Goal: Task Accomplishment & Management: Use online tool/utility

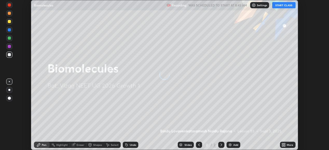
scroll to position [150, 328]
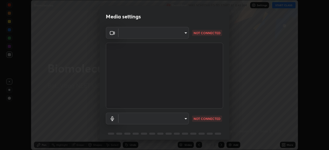
type input "d4617a7d2f559bd3252380f05f3b8909cd8fc89c71cae93ea608fdac764d706e"
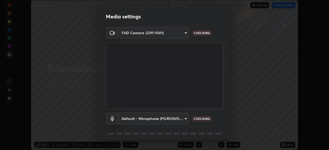
click at [182, 118] on body "Erase all Biomolecules Recording WAS SCHEDULED TO START AT 8:45 AM Settings STA…" at bounding box center [164, 75] width 329 height 150
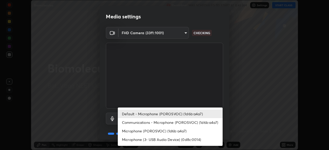
click at [187, 131] on li "Microphone (POROSVOC) (1d6b:a4a7)" at bounding box center [170, 131] width 105 height 9
type input "e8e509cf1a3afe8b7258d7c729533728a6451aecf283737c470902c079c77cd3"
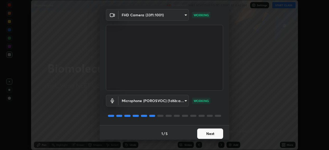
scroll to position [20, 0]
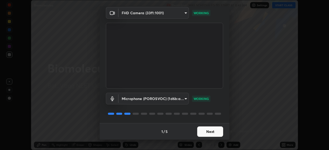
click at [213, 131] on button "Next" at bounding box center [210, 131] width 26 height 10
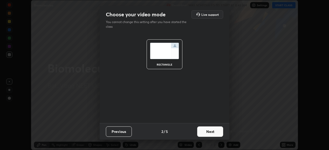
scroll to position [0, 0]
click at [214, 131] on button "Next" at bounding box center [210, 131] width 26 height 10
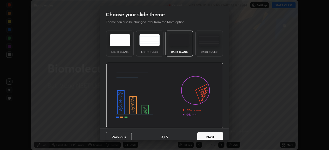
click at [213, 134] on button "Next" at bounding box center [210, 137] width 26 height 10
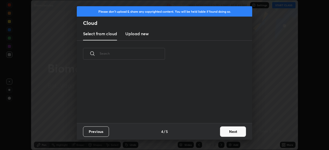
click at [227, 129] on button "Next" at bounding box center [233, 131] width 26 height 10
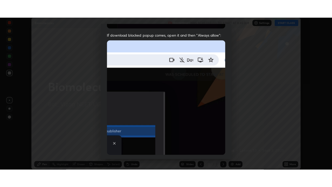
scroll to position [126, 0]
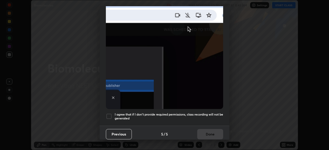
click at [109, 113] on div at bounding box center [109, 116] width 6 height 6
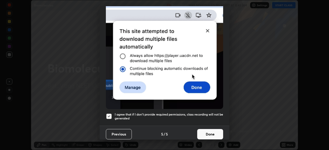
click at [209, 131] on button "Done" at bounding box center [210, 134] width 26 height 10
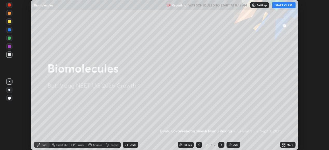
click at [283, 5] on button "START CLASS" at bounding box center [283, 5] width 23 height 6
click at [282, 145] on icon at bounding box center [282, 145] width 1 height 1
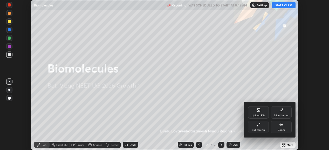
click at [257, 126] on icon at bounding box center [258, 125] width 4 height 4
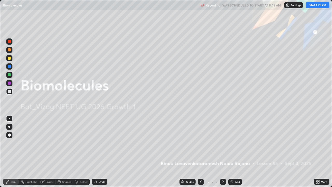
scroll to position [187, 332]
click at [235, 150] on div "Add" at bounding box center [237, 181] width 5 height 3
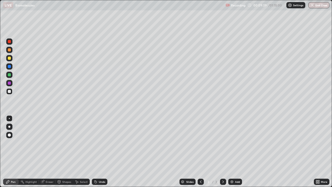
click at [9, 126] on div at bounding box center [9, 126] width 2 height 2
click at [10, 58] on div at bounding box center [9, 57] width 3 height 3
click at [11, 91] on div at bounding box center [9, 91] width 3 height 3
click at [10, 59] on div at bounding box center [9, 57] width 3 height 3
click at [10, 92] on div at bounding box center [9, 91] width 3 height 3
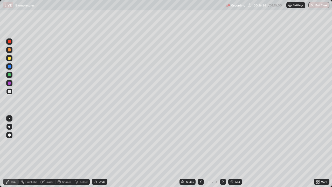
click at [46, 150] on div "Eraser" at bounding box center [50, 181] width 8 height 3
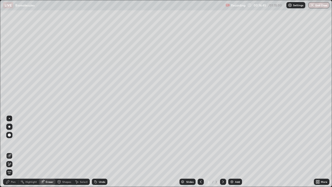
click at [13, 150] on div "Pen" at bounding box center [13, 181] width 5 height 3
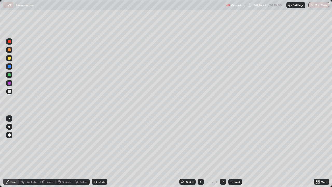
click at [11, 58] on div at bounding box center [9, 57] width 3 height 3
click at [232, 150] on img at bounding box center [232, 181] width 4 height 4
click at [10, 50] on div at bounding box center [9, 49] width 3 height 3
click at [9, 92] on div at bounding box center [9, 91] width 3 height 3
click at [10, 75] on div at bounding box center [9, 74] width 3 height 3
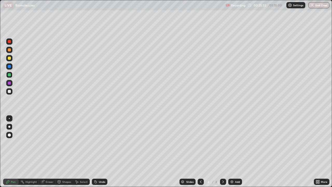
click at [9, 91] on div at bounding box center [9, 91] width 3 height 3
click at [10, 57] on div at bounding box center [9, 57] width 3 height 3
click at [10, 91] on div at bounding box center [9, 91] width 3 height 3
click at [9, 67] on div at bounding box center [9, 66] width 3 height 3
click at [10, 83] on div at bounding box center [9, 82] width 3 height 3
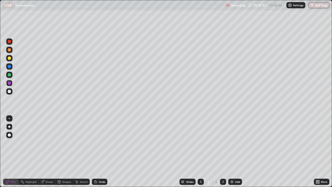
click at [230, 150] on div "Add" at bounding box center [235, 181] width 14 height 6
click at [9, 92] on div at bounding box center [9, 91] width 3 height 3
click at [9, 59] on div at bounding box center [9, 57] width 3 height 3
click at [10, 90] on div at bounding box center [9, 91] width 3 height 3
click at [8, 50] on div at bounding box center [9, 49] width 3 height 3
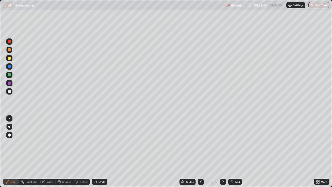
click at [10, 76] on div at bounding box center [9, 74] width 3 height 3
click at [10, 91] on div at bounding box center [9, 91] width 3 height 3
click at [10, 42] on div at bounding box center [9, 41] width 3 height 3
click at [10, 66] on div at bounding box center [9, 66] width 3 height 3
click at [10, 134] on div at bounding box center [9, 134] width 3 height 3
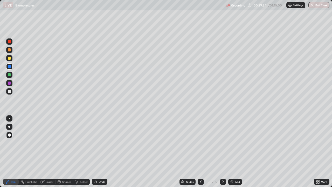
click at [10, 41] on div at bounding box center [9, 41] width 3 height 3
click at [9, 66] on div at bounding box center [9, 66] width 3 height 3
click at [10, 42] on div at bounding box center [9, 41] width 3 height 3
click at [10, 66] on div at bounding box center [9, 66] width 3 height 3
click at [10, 41] on div at bounding box center [9, 41] width 3 height 3
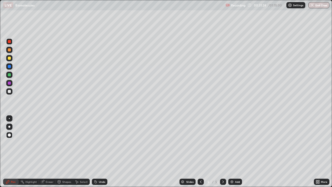
click at [10, 91] on div at bounding box center [9, 91] width 3 height 3
click at [10, 67] on div at bounding box center [9, 66] width 3 height 3
click at [9, 44] on div at bounding box center [9, 41] width 6 height 6
click at [9, 91] on div at bounding box center [9, 91] width 3 height 3
click at [9, 66] on div at bounding box center [9, 66] width 3 height 3
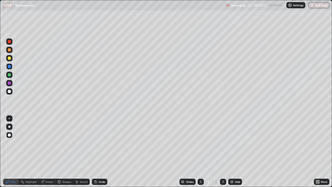
click at [10, 41] on div at bounding box center [9, 41] width 3 height 3
click at [9, 75] on div at bounding box center [9, 74] width 3 height 3
click at [201, 150] on icon at bounding box center [201, 181] width 2 height 3
click at [222, 150] on icon at bounding box center [223, 181] width 4 height 4
click at [10, 67] on div at bounding box center [9, 66] width 3 height 3
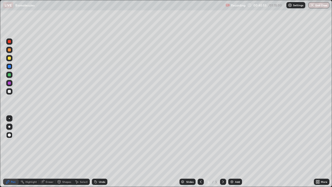
click at [9, 42] on div at bounding box center [9, 41] width 3 height 3
click at [10, 75] on div at bounding box center [9, 74] width 3 height 3
click at [231, 150] on img at bounding box center [232, 181] width 4 height 4
click at [10, 66] on div at bounding box center [9, 66] width 3 height 3
click at [10, 76] on div at bounding box center [9, 74] width 3 height 3
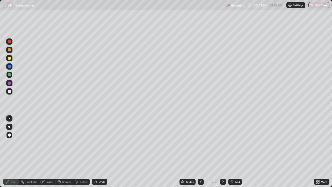
click at [9, 44] on div at bounding box center [9, 41] width 6 height 6
click at [11, 75] on div at bounding box center [9, 74] width 3 height 3
click at [10, 41] on div at bounding box center [9, 41] width 3 height 3
click at [9, 66] on div at bounding box center [9, 66] width 3 height 3
click at [9, 67] on div at bounding box center [9, 66] width 3 height 3
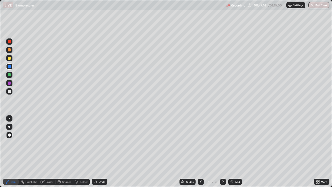
click at [10, 75] on div at bounding box center [9, 74] width 3 height 3
click at [49, 150] on div "Eraser" at bounding box center [50, 181] width 8 height 3
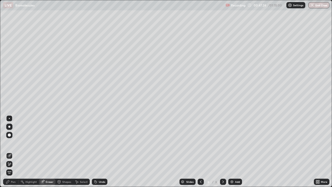
click at [14, 150] on div "Pen" at bounding box center [13, 181] width 5 height 3
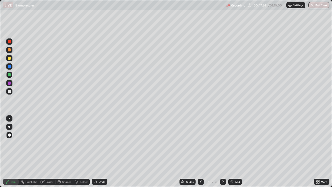
click at [10, 66] on div at bounding box center [9, 66] width 3 height 3
click at [9, 76] on div at bounding box center [9, 74] width 3 height 3
click at [10, 66] on div at bounding box center [9, 66] width 3 height 3
click at [10, 75] on div at bounding box center [9, 74] width 3 height 3
click at [10, 42] on div at bounding box center [9, 41] width 3 height 3
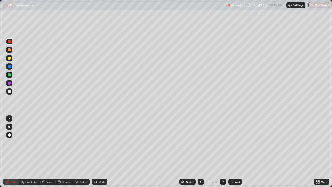
click at [9, 91] on div at bounding box center [9, 91] width 3 height 3
click at [10, 66] on div at bounding box center [9, 66] width 3 height 3
click at [10, 92] on div at bounding box center [9, 91] width 3 height 3
click at [10, 73] on div at bounding box center [9, 74] width 3 height 3
click at [10, 41] on div at bounding box center [9, 41] width 3 height 3
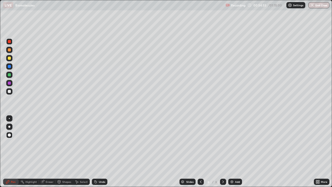
click at [222, 150] on icon at bounding box center [223, 181] width 4 height 4
click at [200, 150] on icon at bounding box center [201, 181] width 4 height 4
click at [9, 92] on div at bounding box center [9, 91] width 3 height 3
click at [233, 150] on img at bounding box center [232, 181] width 4 height 4
click at [10, 50] on div at bounding box center [9, 49] width 3 height 3
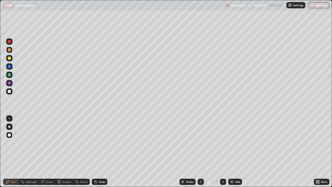
click at [10, 41] on div at bounding box center [9, 41] width 3 height 3
click at [9, 91] on div at bounding box center [9, 91] width 3 height 3
click at [9, 59] on div at bounding box center [9, 57] width 3 height 3
click at [10, 50] on div at bounding box center [9, 49] width 3 height 3
click at [232, 150] on div "Add" at bounding box center [235, 181] width 14 height 6
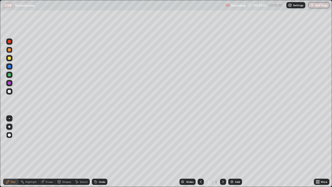
click at [9, 90] on div at bounding box center [9, 91] width 3 height 3
click at [10, 50] on div at bounding box center [9, 49] width 3 height 3
click at [10, 93] on div at bounding box center [9, 91] width 3 height 3
click at [10, 92] on div at bounding box center [9, 91] width 3 height 3
click at [10, 75] on div at bounding box center [9, 74] width 3 height 3
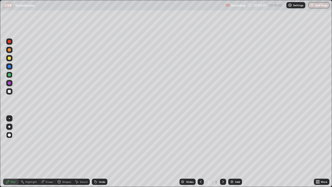
click at [10, 50] on div at bounding box center [9, 49] width 3 height 3
click at [231, 150] on img at bounding box center [232, 181] width 4 height 4
click at [9, 91] on div at bounding box center [9, 91] width 3 height 3
click at [10, 91] on div at bounding box center [9, 91] width 3 height 3
click at [10, 58] on div at bounding box center [9, 57] width 3 height 3
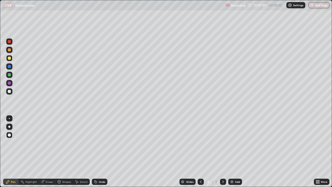
click at [10, 66] on div at bounding box center [9, 66] width 3 height 3
click at [10, 42] on div at bounding box center [9, 41] width 3 height 3
click at [10, 59] on div at bounding box center [9, 57] width 3 height 3
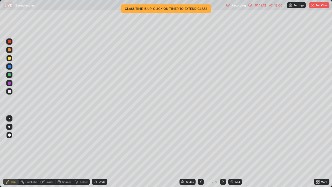
click at [316, 8] on button "End Class" at bounding box center [319, 5] width 20 height 6
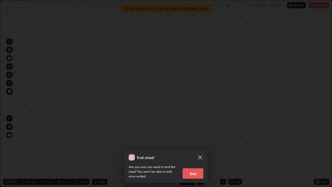
click at [200, 150] on button "End" at bounding box center [192, 173] width 21 height 10
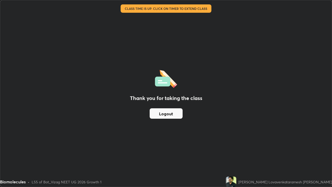
click at [176, 116] on button "Logout" at bounding box center [166, 113] width 33 height 10
click at [165, 111] on button "Logout" at bounding box center [166, 113] width 33 height 10
